Goal: Transaction & Acquisition: Purchase product/service

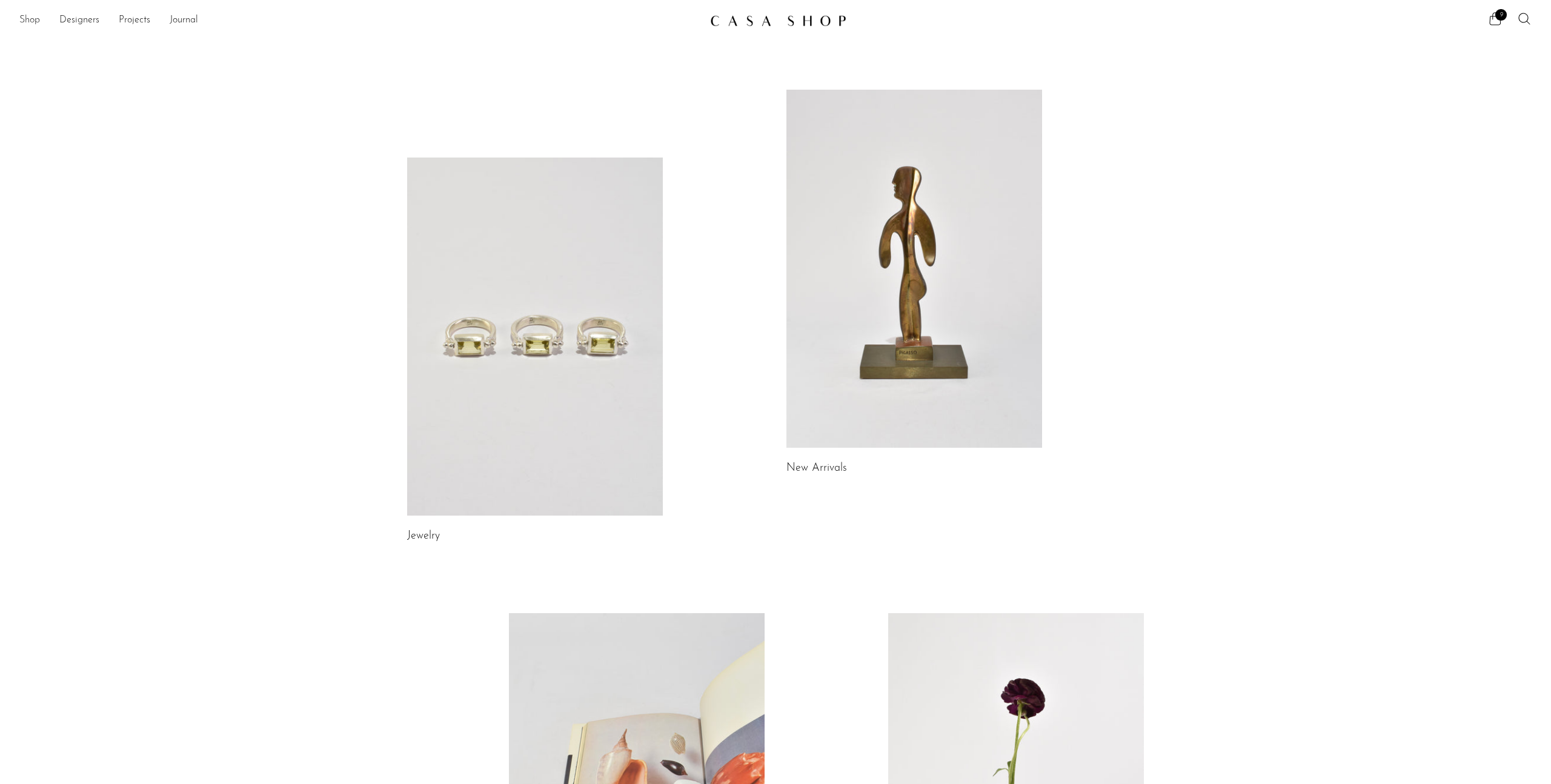
click at [36, 24] on link "Shop" at bounding box center [30, 21] width 21 height 15
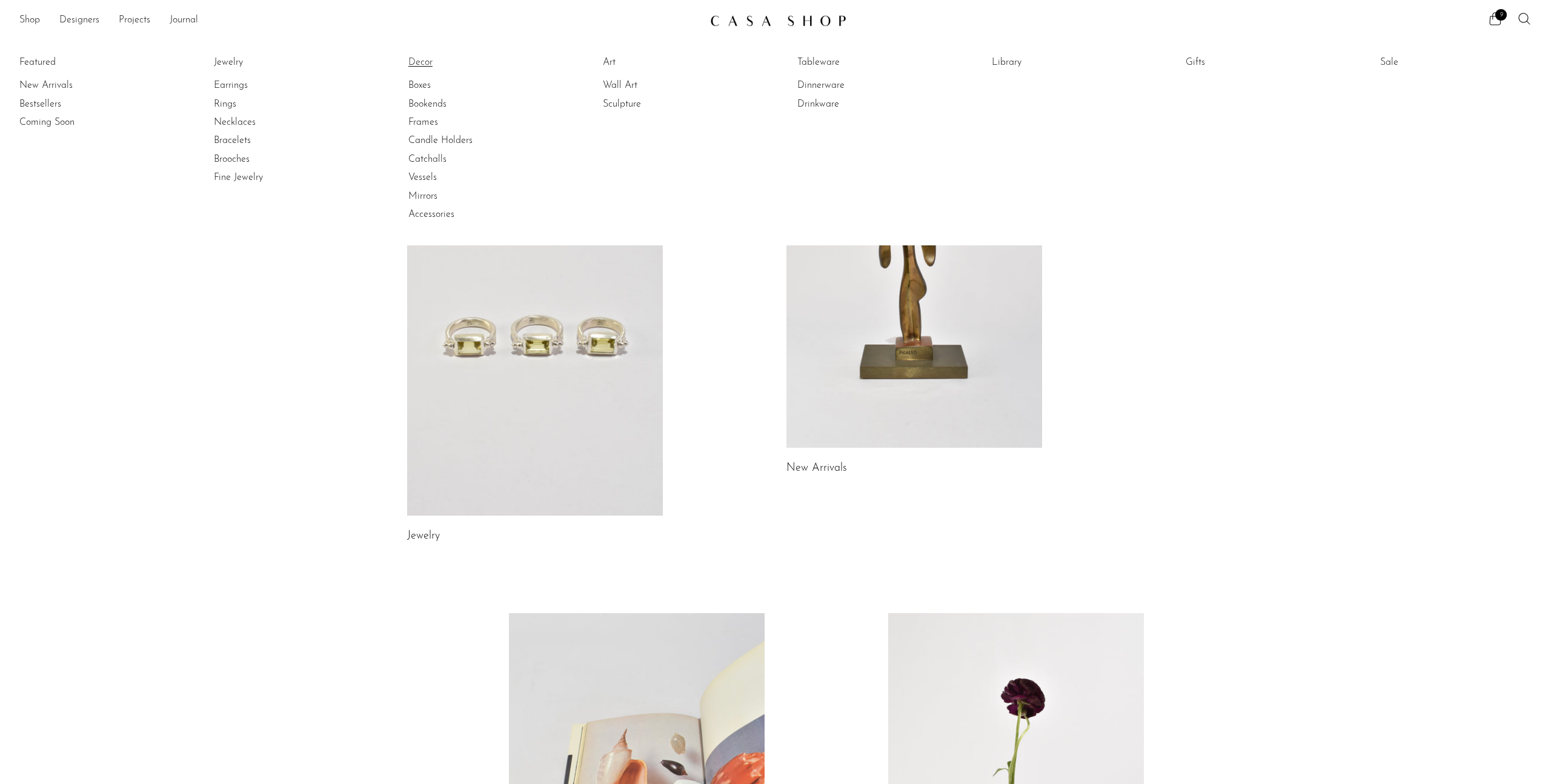
click at [413, 64] on link "Decor" at bounding box center [454, 63] width 91 height 14
click at [829, 63] on link "Tableware" at bounding box center [843, 63] width 91 height 14
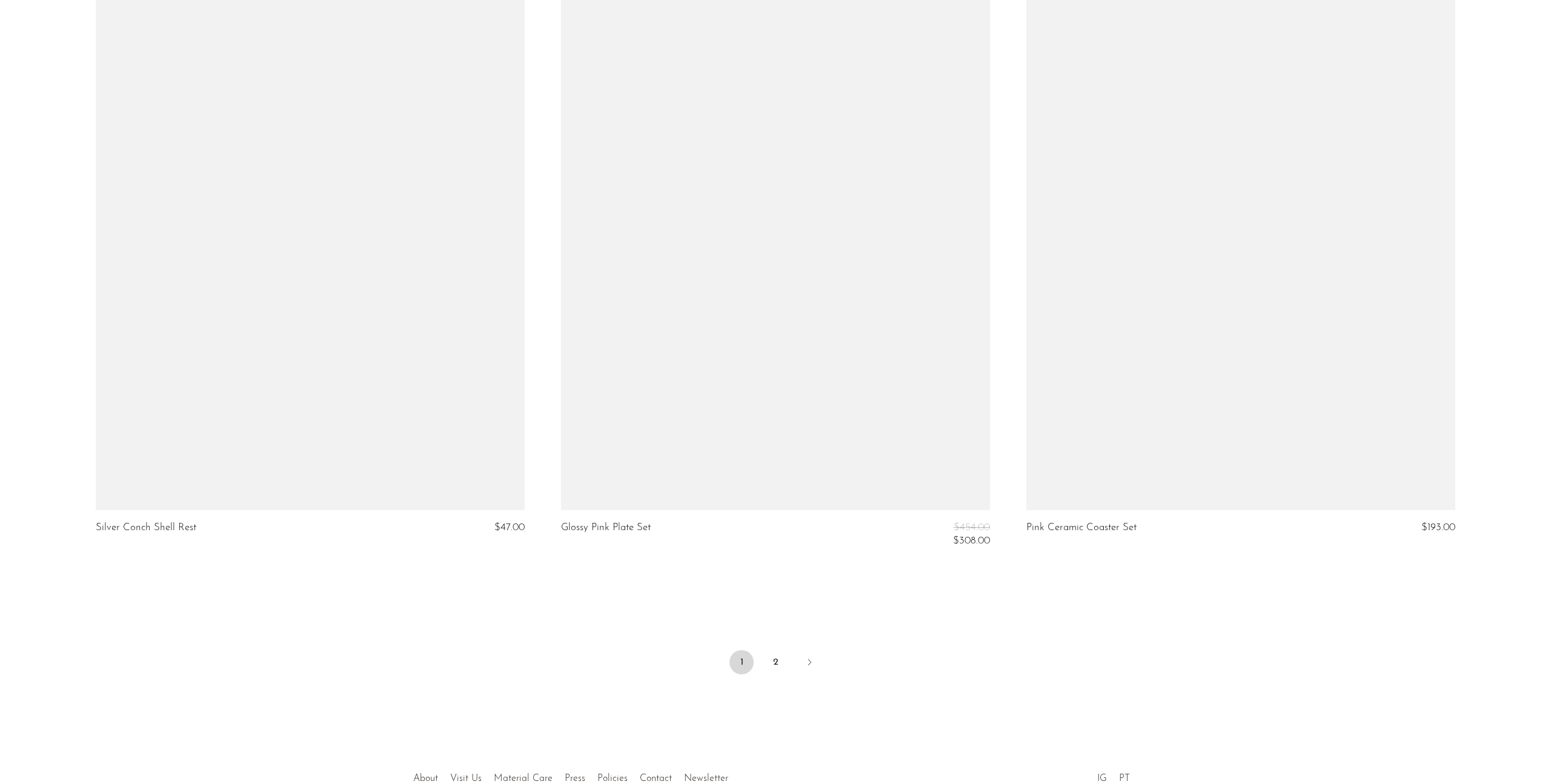
scroll to position [7398, 0]
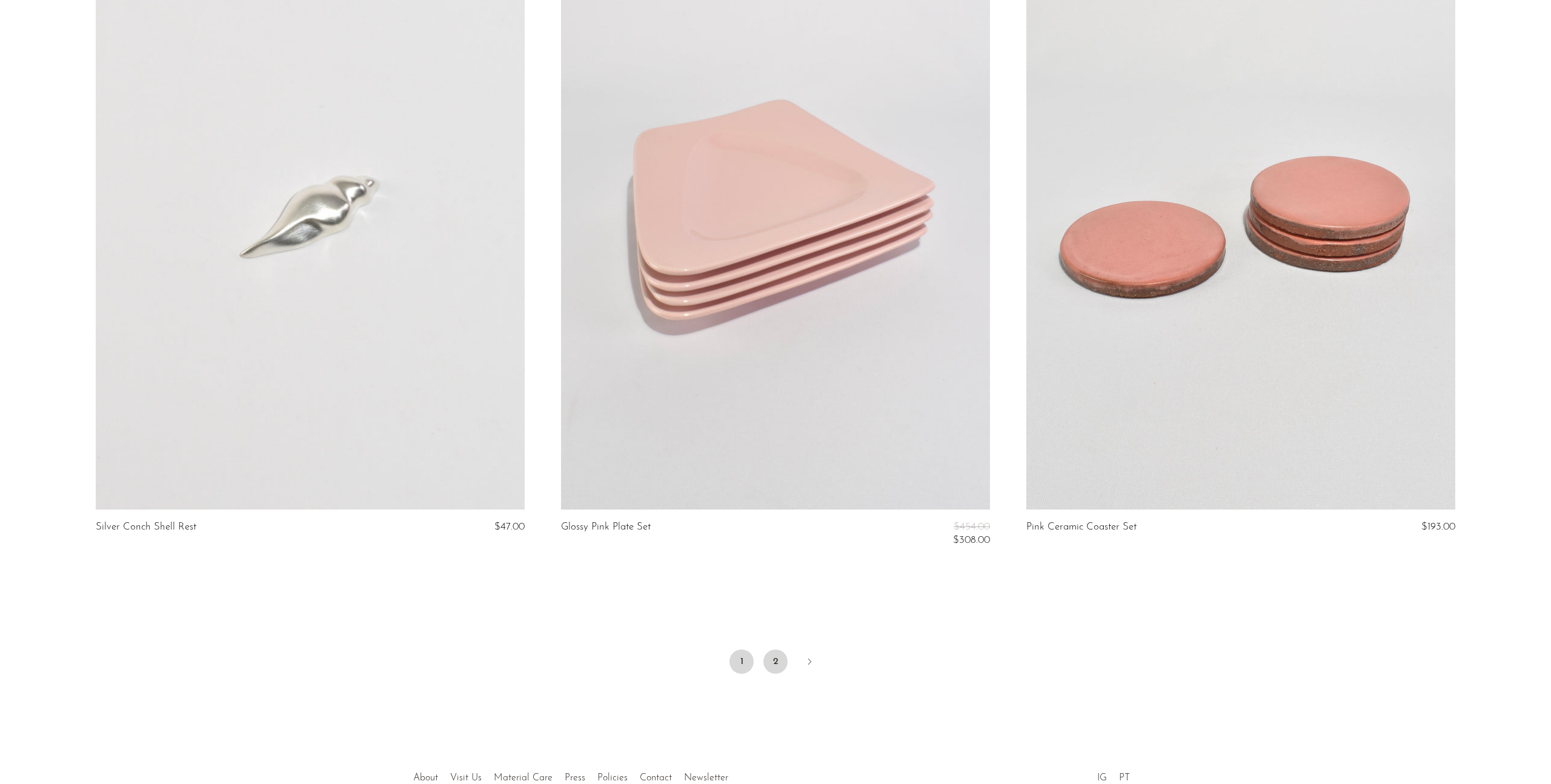
click at [773, 655] on link "2" at bounding box center [776, 661] width 24 height 24
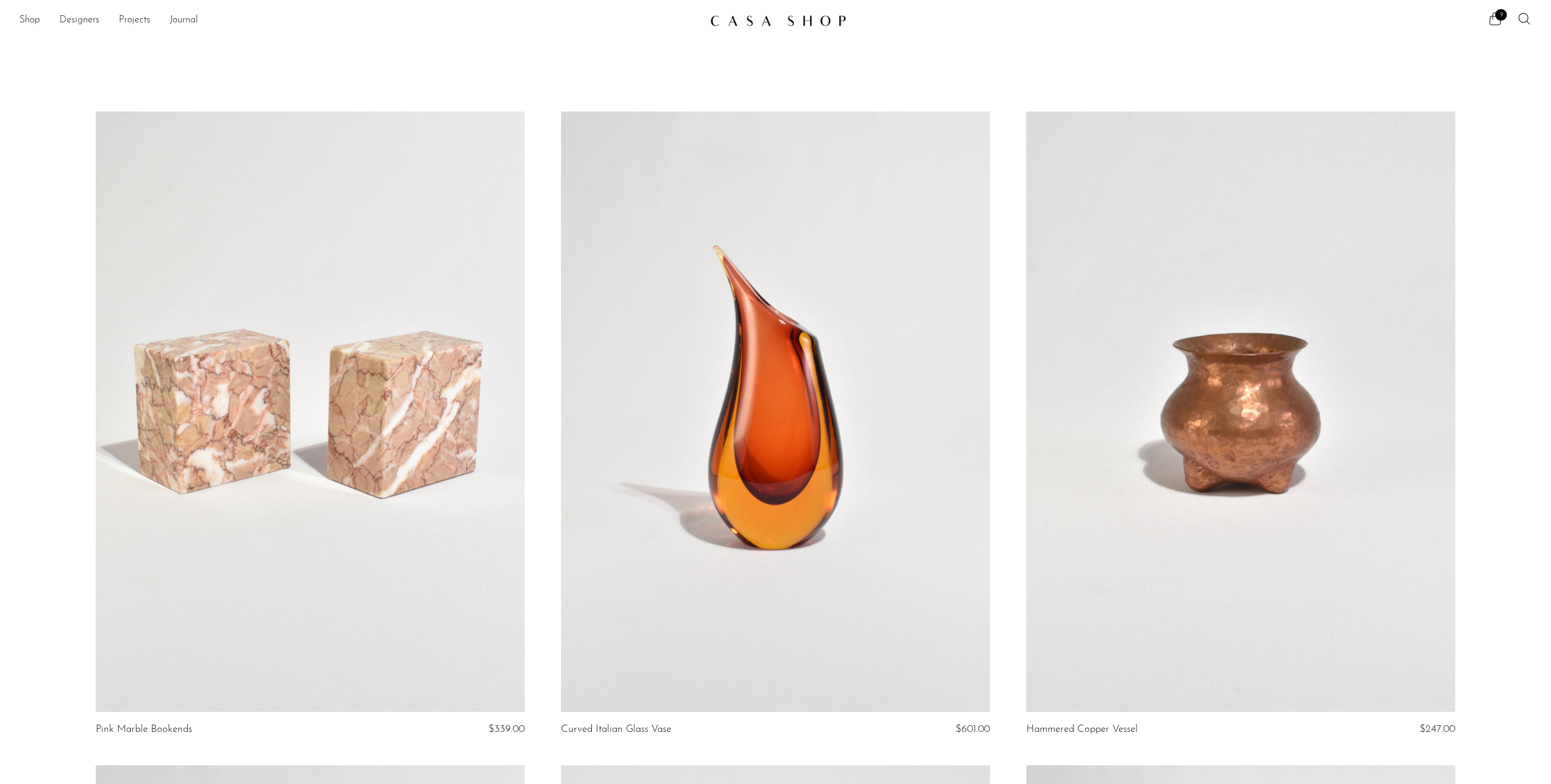
drag, startPoint x: 1545, startPoint y: 16, endPoint x: 1538, endPoint y: 17, distance: 7.1
click at [1545, 16] on div "Shop Featured New Arrivals Bestsellers Coming Soon Jewelry Jewelry All Earrings…" at bounding box center [776, 20] width 1551 height 21
click at [1529, 17] on icon at bounding box center [1524, 18] width 15 height 15
type input "silver plate"
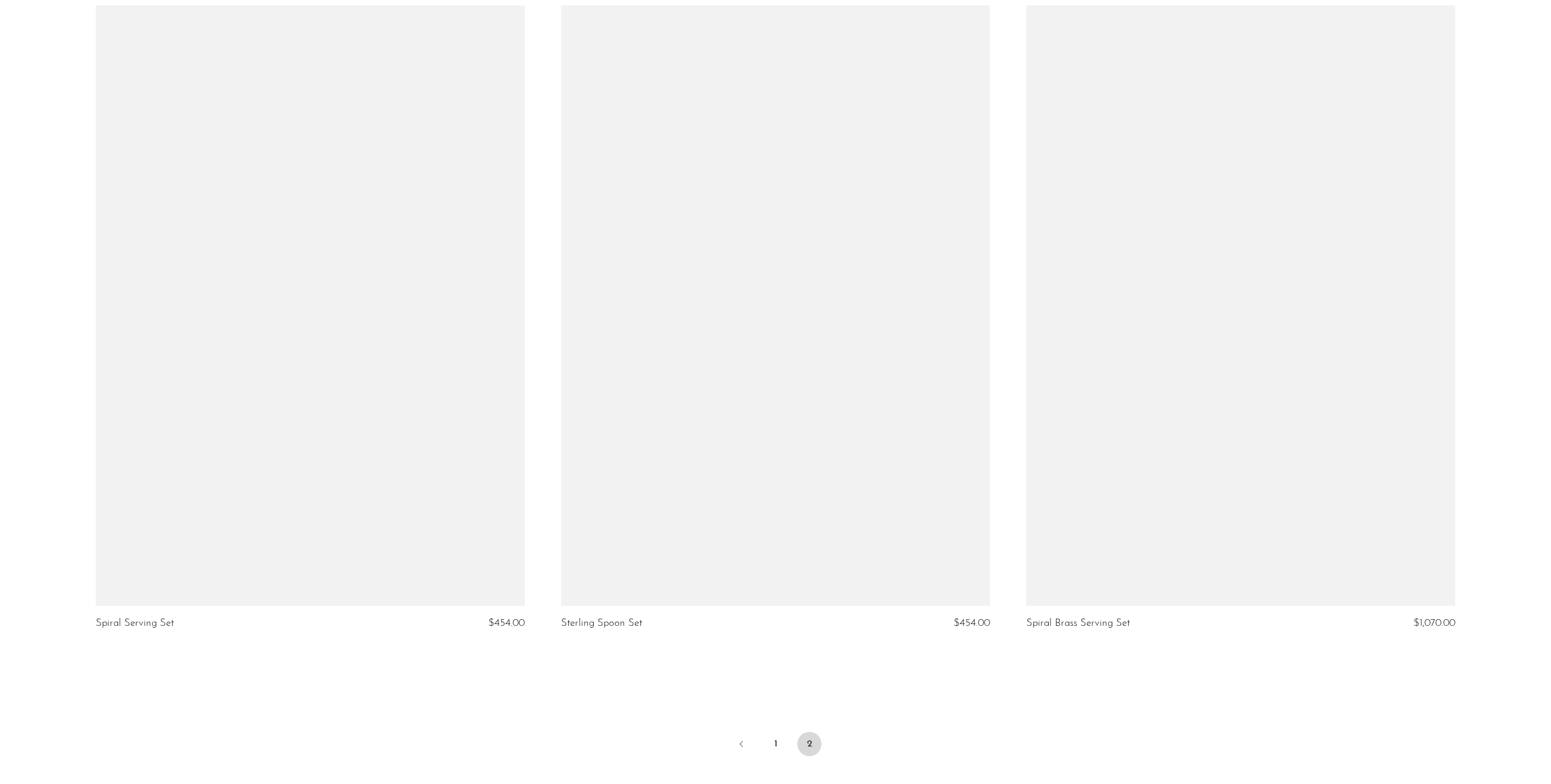
scroll to position [1441, 0]
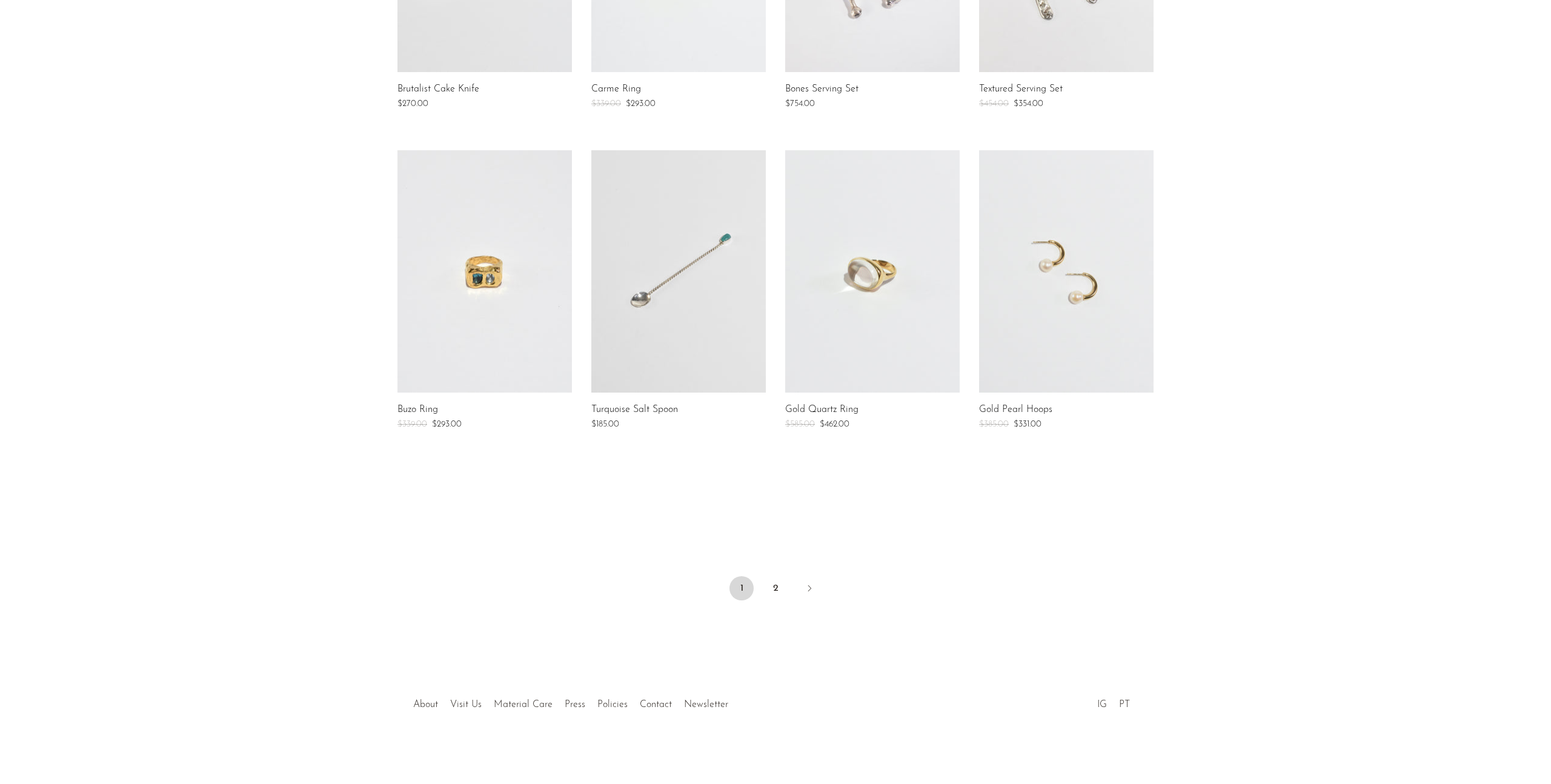
scroll to position [718, 0]
click at [777, 589] on link "2" at bounding box center [776, 587] width 24 height 24
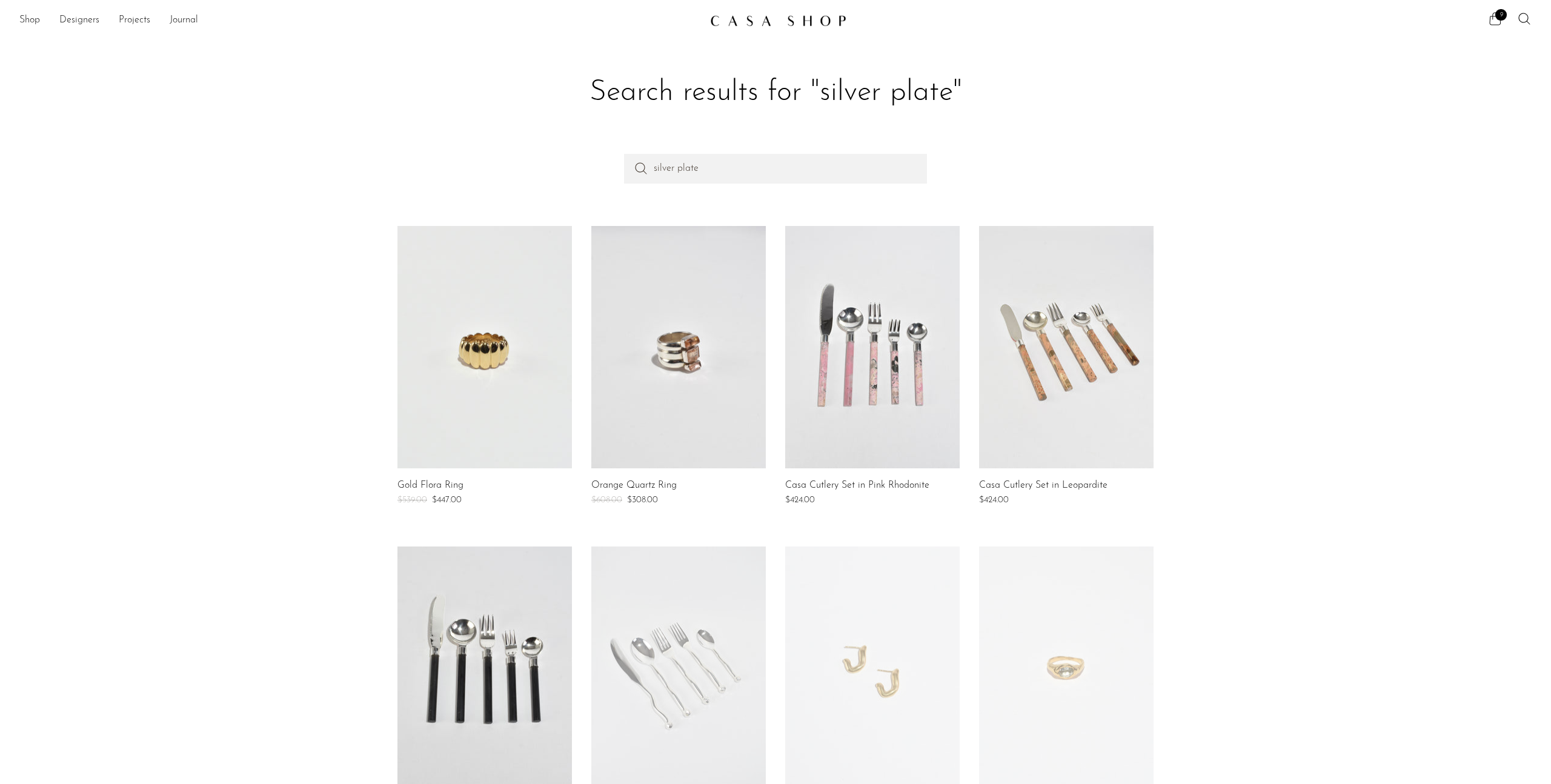
click at [1498, 22] on icon at bounding box center [1495, 18] width 15 height 15
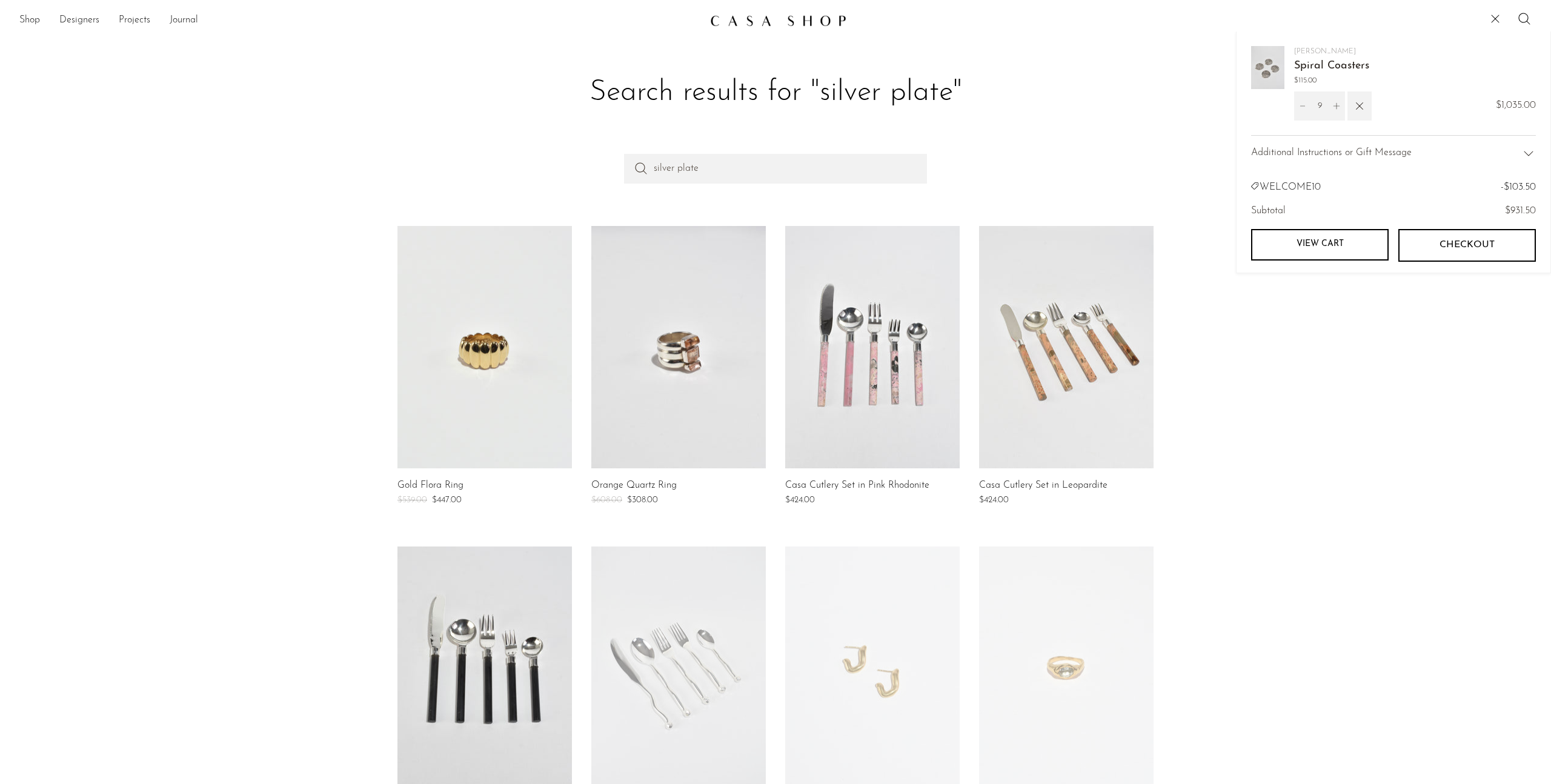
click at [1311, 244] on link "View cart" at bounding box center [1320, 245] width 137 height 32
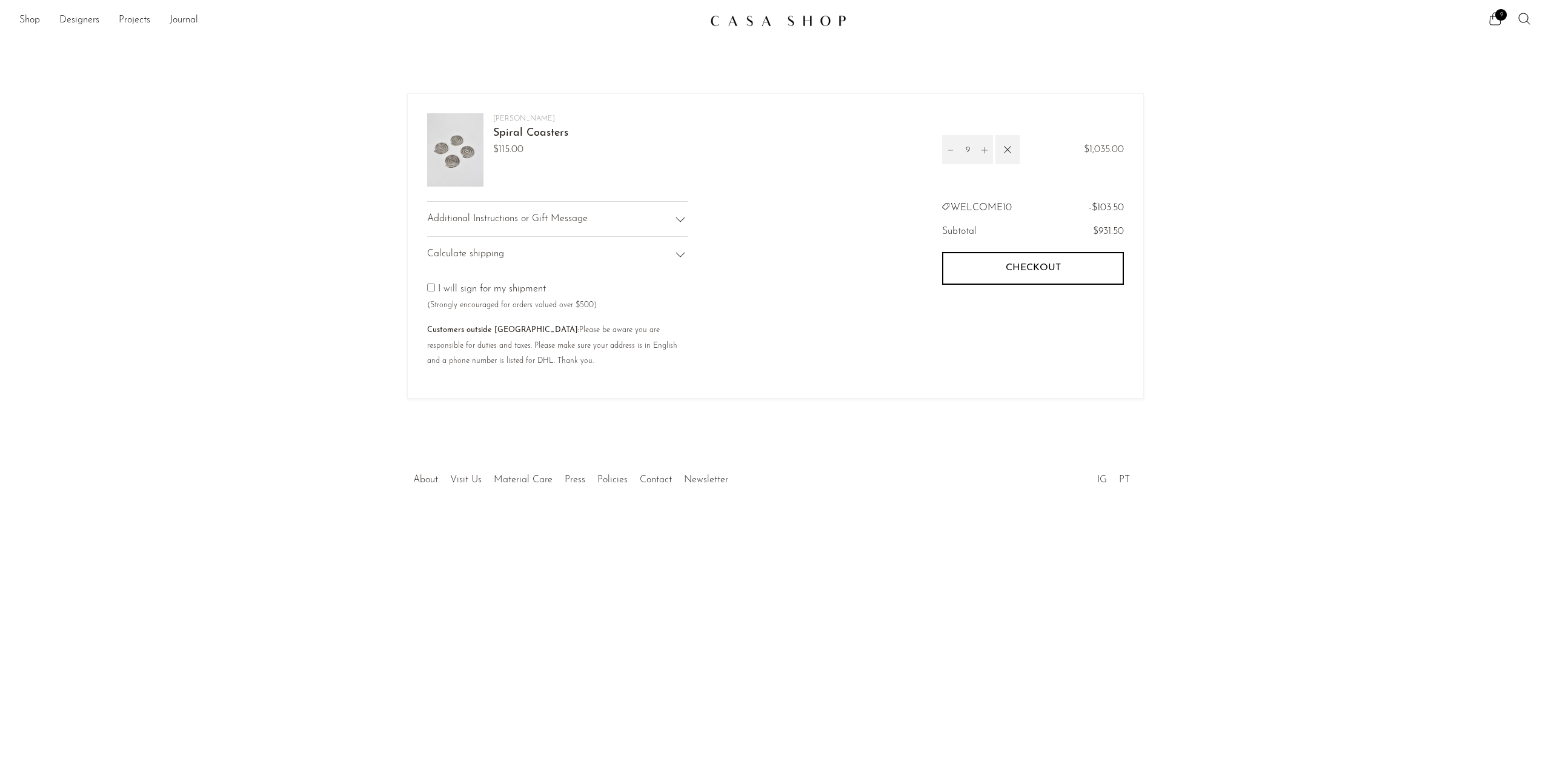
click at [1012, 264] on span "Checkout" at bounding box center [1033, 268] width 55 height 11
